Goal: Task Accomplishment & Management: Manage account settings

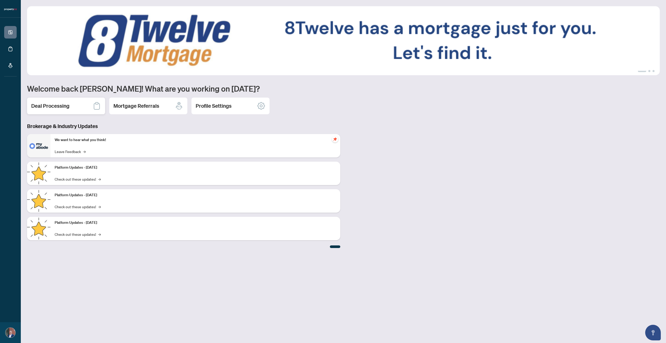
click at [75, 104] on div "Deal Processing" at bounding box center [66, 106] width 78 height 17
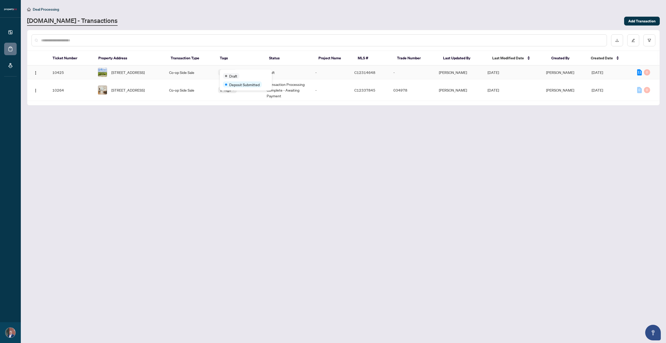
click at [235, 74] on span "Draft" at bounding box center [233, 76] width 8 height 6
click at [243, 107] on main "Deal Processing [DOMAIN_NAME] - Transactions Add Transaction Ticket Number Prop…" at bounding box center [343, 171] width 645 height 343
click at [235, 91] on div "Approved" at bounding box center [246, 94] width 46 height 6
click at [251, 130] on main "Deal Processing [DOMAIN_NAME] - Transactions Add Transaction Ticket Number Prop…" at bounding box center [343, 171] width 645 height 343
